Goal: Obtain resource: Obtain resource

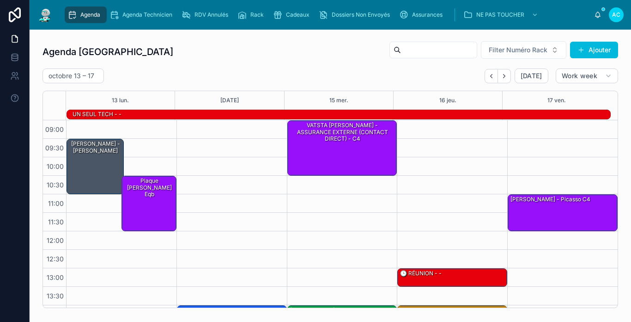
click at [456, 47] on input "text" at bounding box center [439, 49] width 76 height 13
click at [612, 117] on div "Agenda Carcassonne Filter Numéro Rack Ajouter [DATE] – [DATE] [DATE] Work week …" at bounding box center [330, 174] width 587 height 275
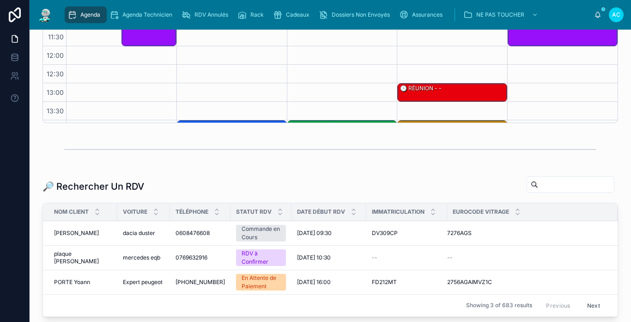
scroll to position [261, 0]
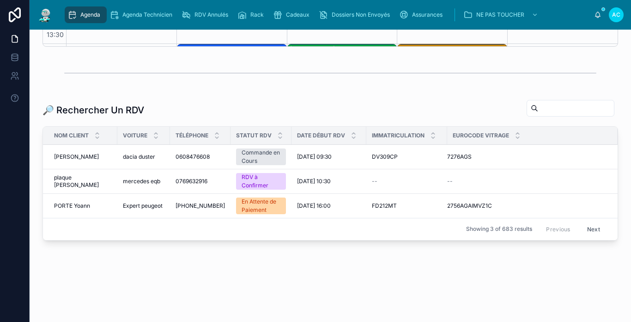
click at [538, 114] on input "text" at bounding box center [576, 108] width 76 height 13
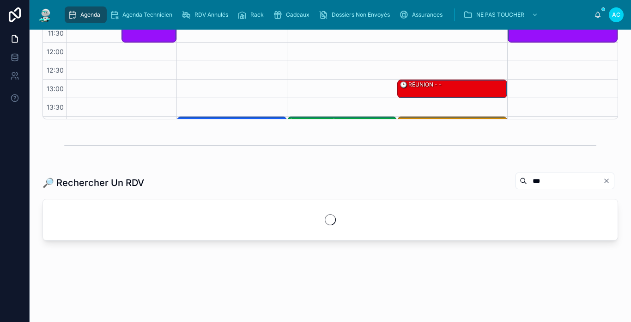
scroll to position [261, 0]
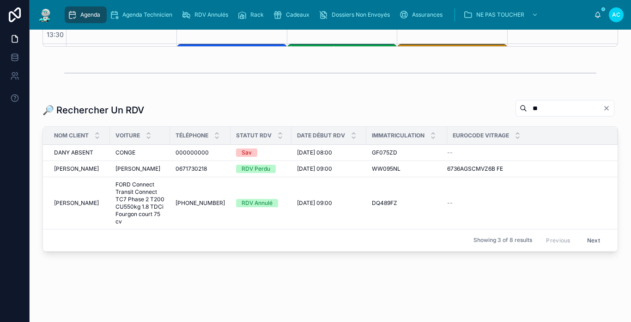
type input "*"
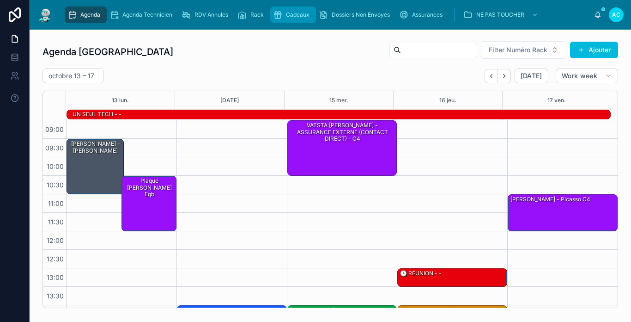
type input "******"
click at [294, 13] on span "Cadeaux" at bounding box center [298, 14] width 24 height 7
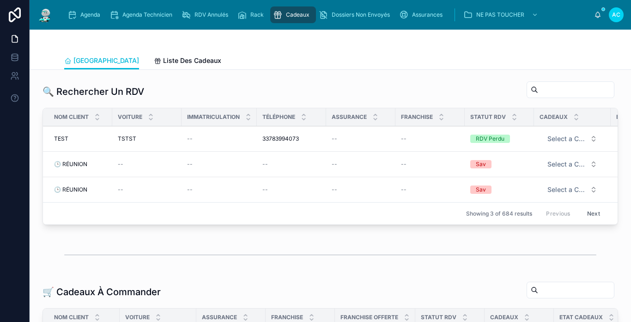
click at [555, 93] on input "text" at bounding box center [576, 89] width 76 height 13
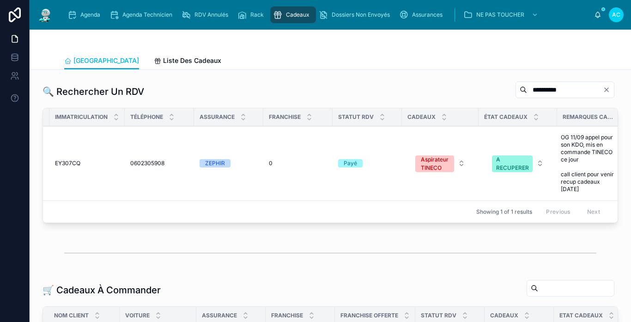
scroll to position [0, 156]
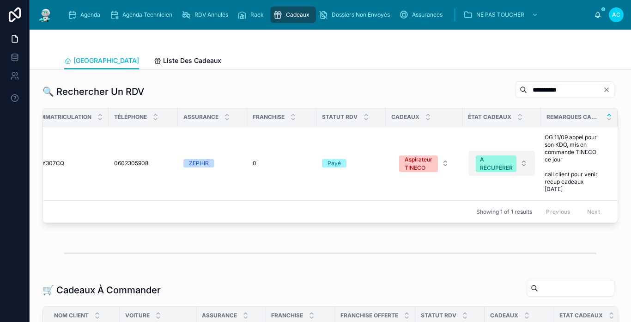
type input "*********"
click at [505, 165] on div "A RECUPERER" at bounding box center [496, 163] width 33 height 17
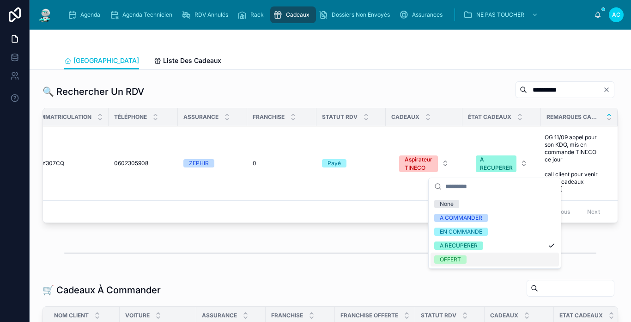
click at [479, 253] on div "OFFERT" at bounding box center [495, 259] width 128 height 14
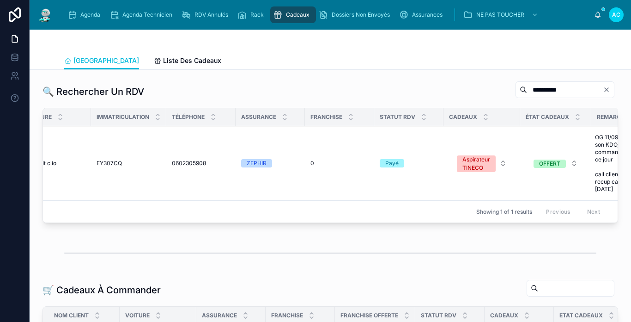
scroll to position [0, 0]
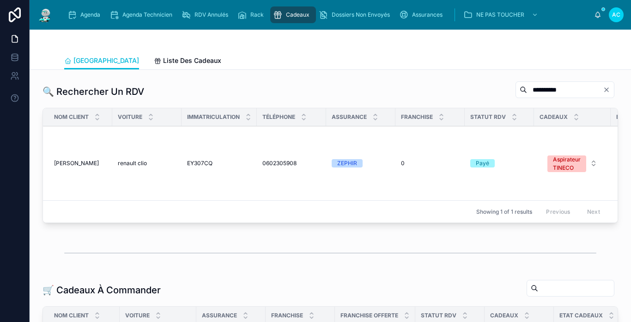
click at [41, 22] on img at bounding box center [45, 14] width 17 height 15
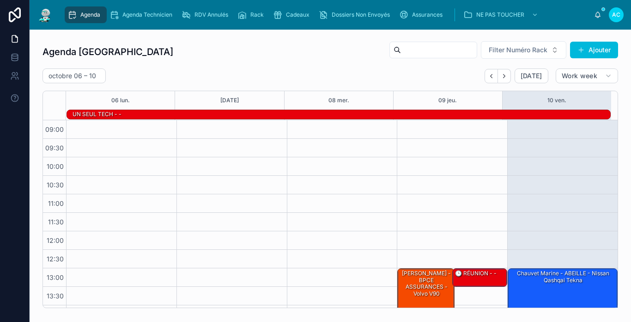
scroll to position [146, 0]
